Goal: Transaction & Acquisition: Download file/media

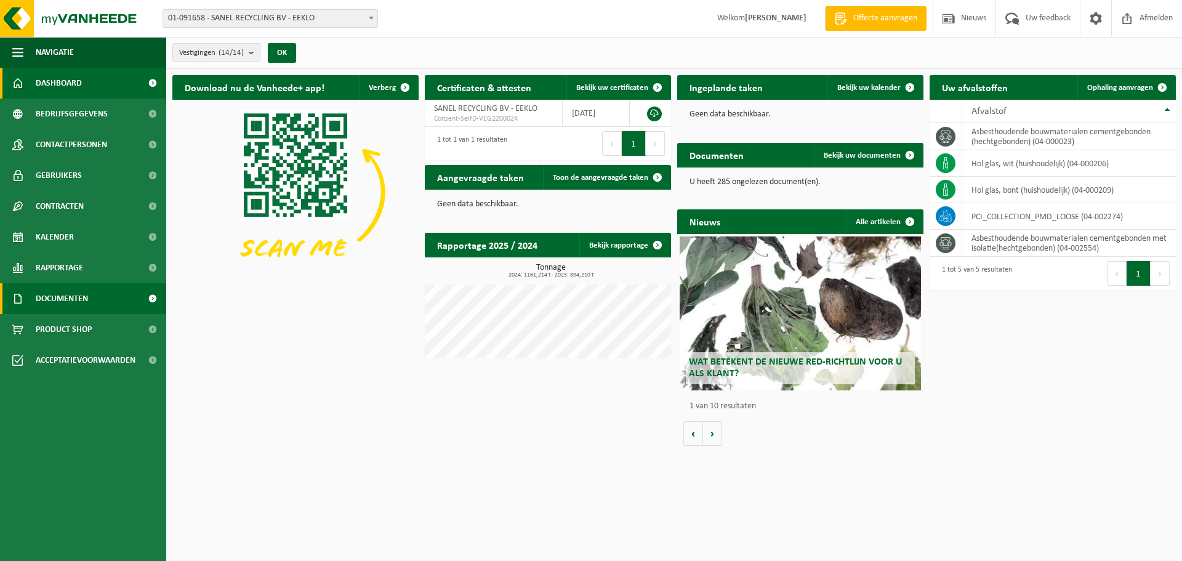
click at [61, 294] on span "Documenten" at bounding box center [62, 298] width 52 height 31
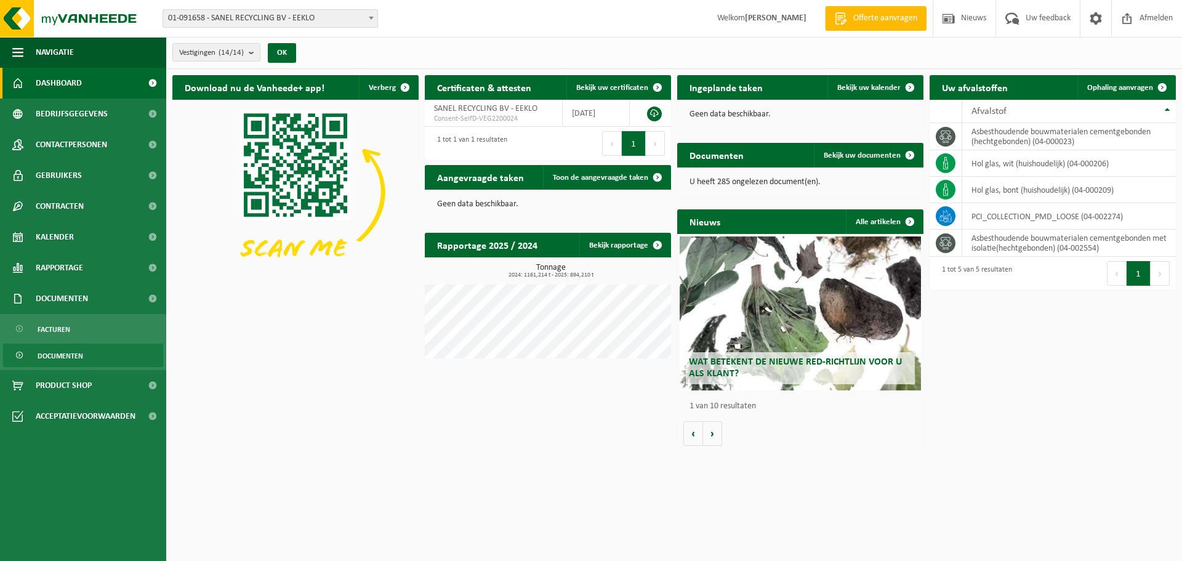
click at [73, 355] on span "Documenten" at bounding box center [61, 355] width 46 height 23
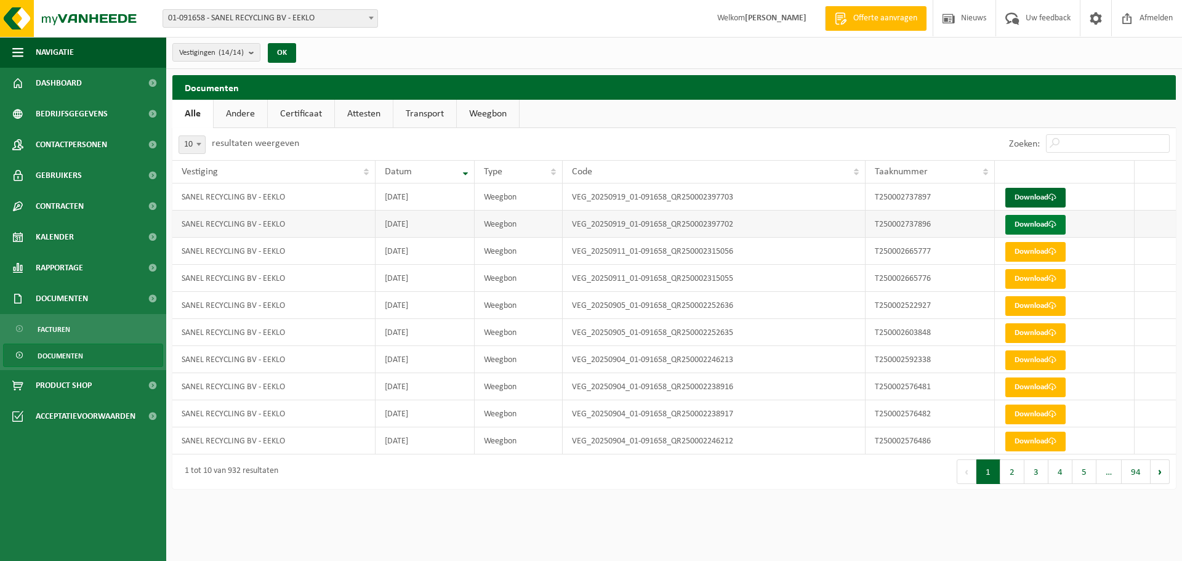
click at [1030, 219] on link "Download" at bounding box center [1036, 225] width 60 height 20
click at [1027, 190] on link "Download" at bounding box center [1036, 198] width 60 height 20
click at [79, 293] on span "Documenten" at bounding box center [62, 298] width 52 height 31
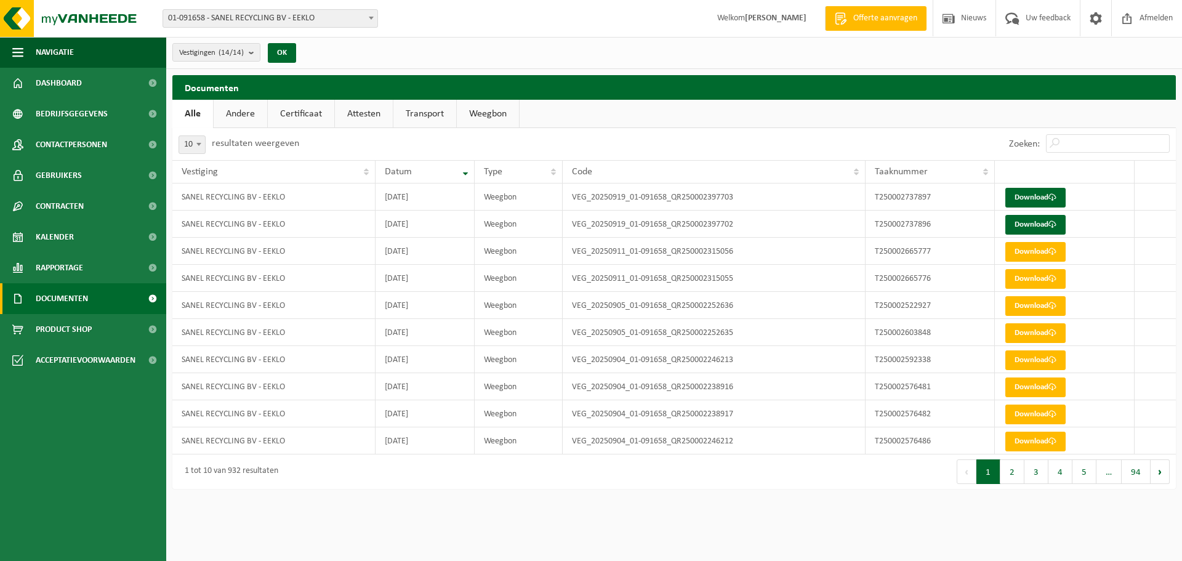
click at [72, 293] on span "Documenten" at bounding box center [62, 298] width 52 height 31
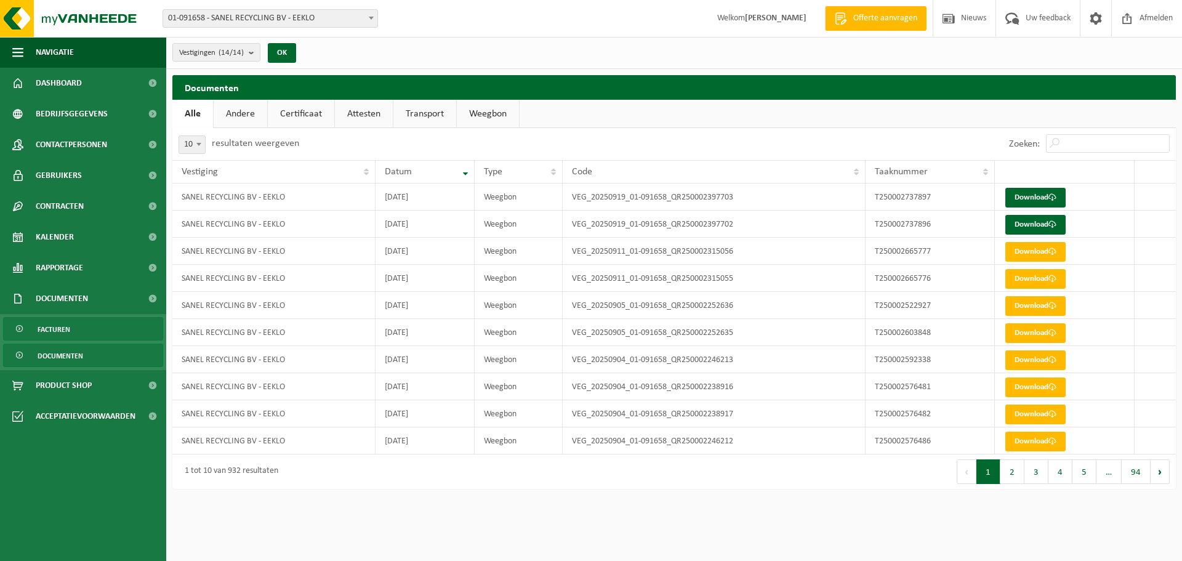
click at [52, 331] on span "Facturen" at bounding box center [54, 329] width 33 height 23
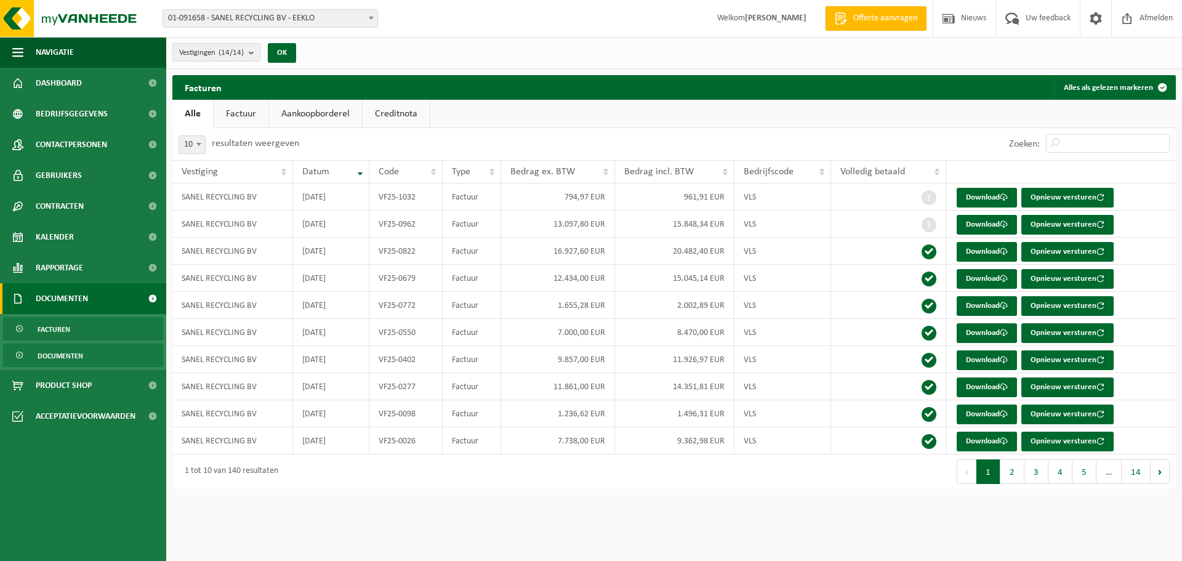
click at [57, 352] on span "Documenten" at bounding box center [61, 355] width 46 height 23
